Goal: Task Accomplishment & Management: Manage account settings

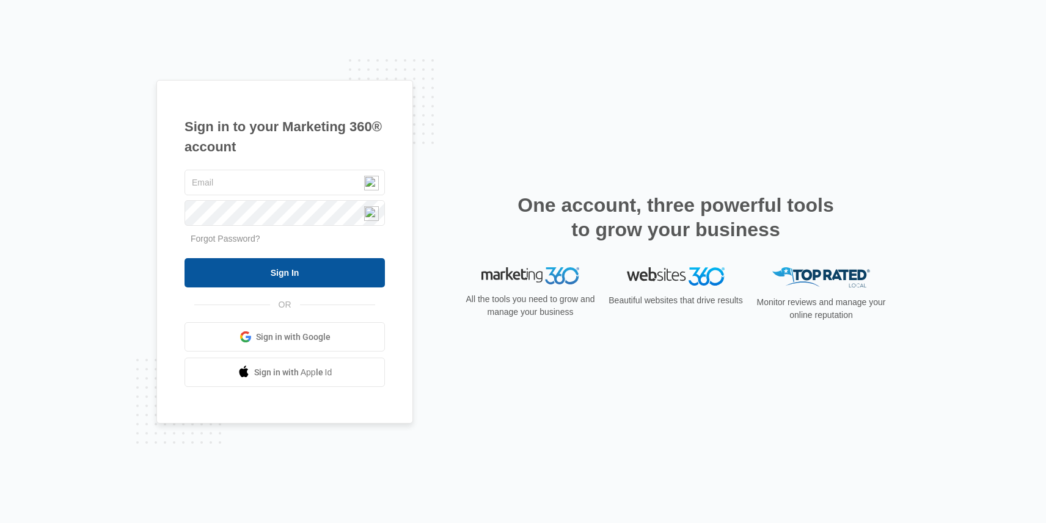
type input "[PERSON_NAME][EMAIL_ADDRESS][DOMAIN_NAME]"
click at [334, 269] on input "Sign In" at bounding box center [284, 272] width 200 height 29
